Goal: Task Accomplishment & Management: Use online tool/utility

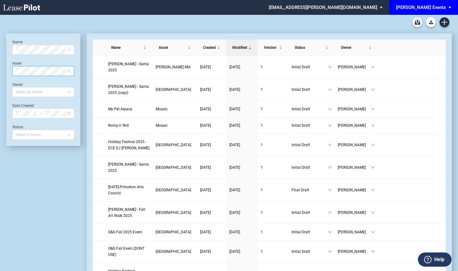
click at [72, 73] on div "Select Asset" at bounding box center [43, 71] width 62 height 10
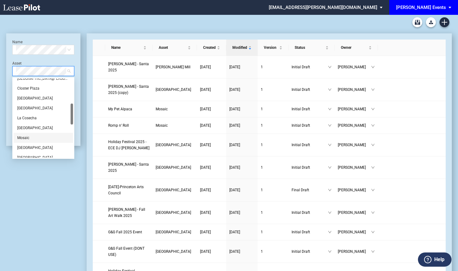
scroll to position [125, 0]
click at [31, 105] on div "Mosaic" at bounding box center [43, 107] width 52 height 6
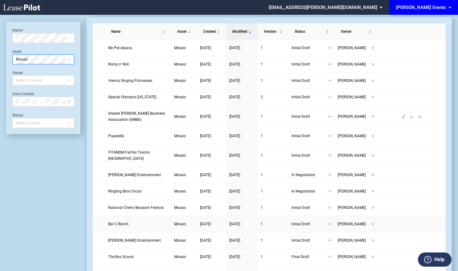
scroll to position [0, 0]
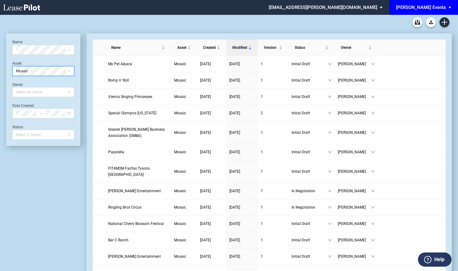
click at [421, 11] on span "[PERSON_NAME] Events" at bounding box center [421, 7] width 50 height 15
click at [421, 15] on body ".bocls-1{fill:#26354a;fill-rule:evenodd} Loading... × kgilbride@edens.com Setti…" at bounding box center [229, 150] width 458 height 271
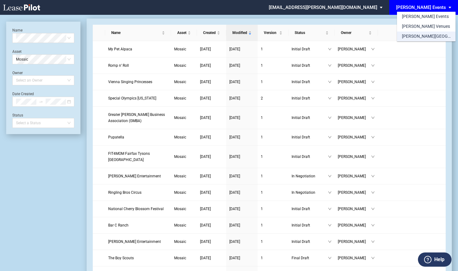
drag, startPoint x: 421, startPoint y: 11, endPoint x: 424, endPoint y: 36, distance: 24.8
click at [424, 36] on div "[PERSON_NAME][GEOGRAPHIC_DATA] Consents" at bounding box center [426, 36] width 49 height 6
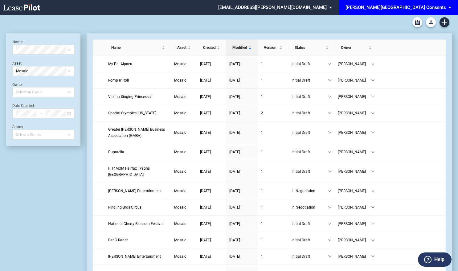
scroll to position [15, 0]
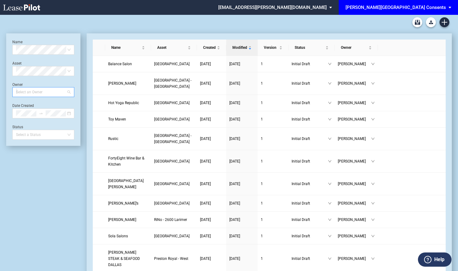
click at [73, 93] on div "Select an Owner" at bounding box center [43, 92] width 62 height 10
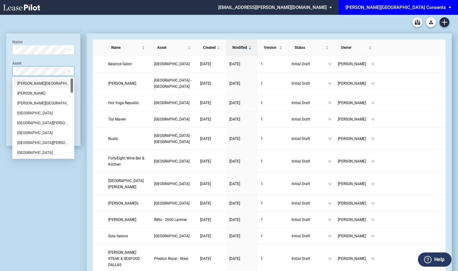
click at [72, 69] on div "Select Asset" at bounding box center [43, 71] width 62 height 10
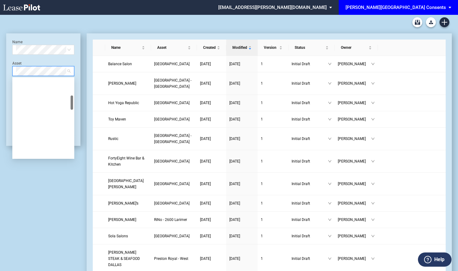
scroll to position [123, 0]
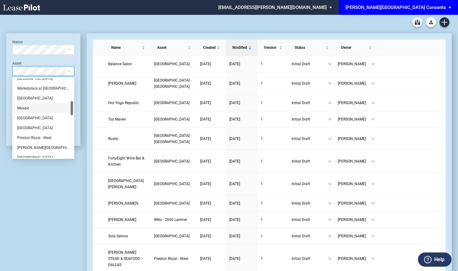
click at [32, 109] on div "Mosaic" at bounding box center [43, 108] width 52 height 6
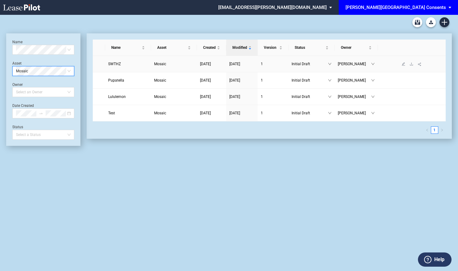
click at [120, 62] on span "SWTHZ" at bounding box center [114, 64] width 13 height 4
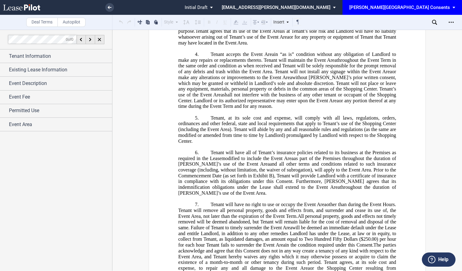
scroll to position [73, 0]
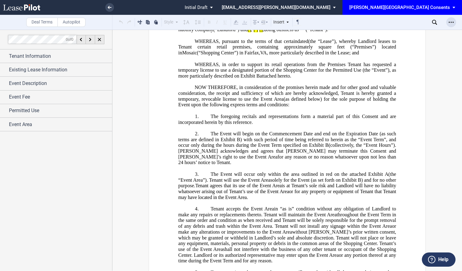
click at [449, 20] on icon "Open Lease options menu" at bounding box center [450, 22] width 5 height 5
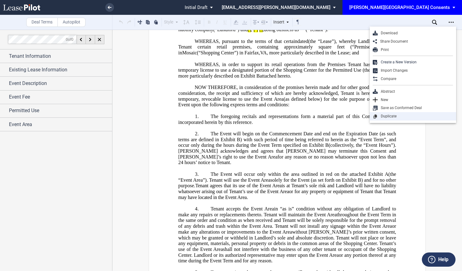
click at [401, 118] on div "Duplicate" at bounding box center [414, 116] width 75 height 5
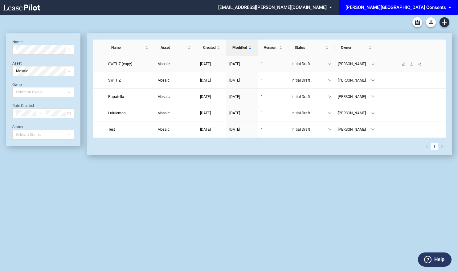
click at [127, 65] on span "SWTHZ (copy)" at bounding box center [120, 64] width 24 height 4
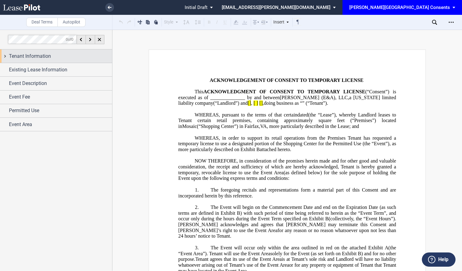
click at [54, 54] on div "Tenant Information" at bounding box center [60, 55] width 103 height 7
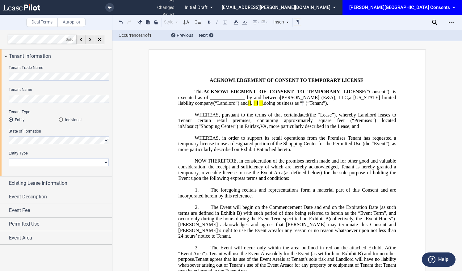
click at [0, 63] on html ".bocls-1{fill:#26354a;fill-rule:evenodd} Loading... × all changes saved Pending…" at bounding box center [231, 135] width 462 height 271
